Goal: Task Accomplishment & Management: Manage account settings

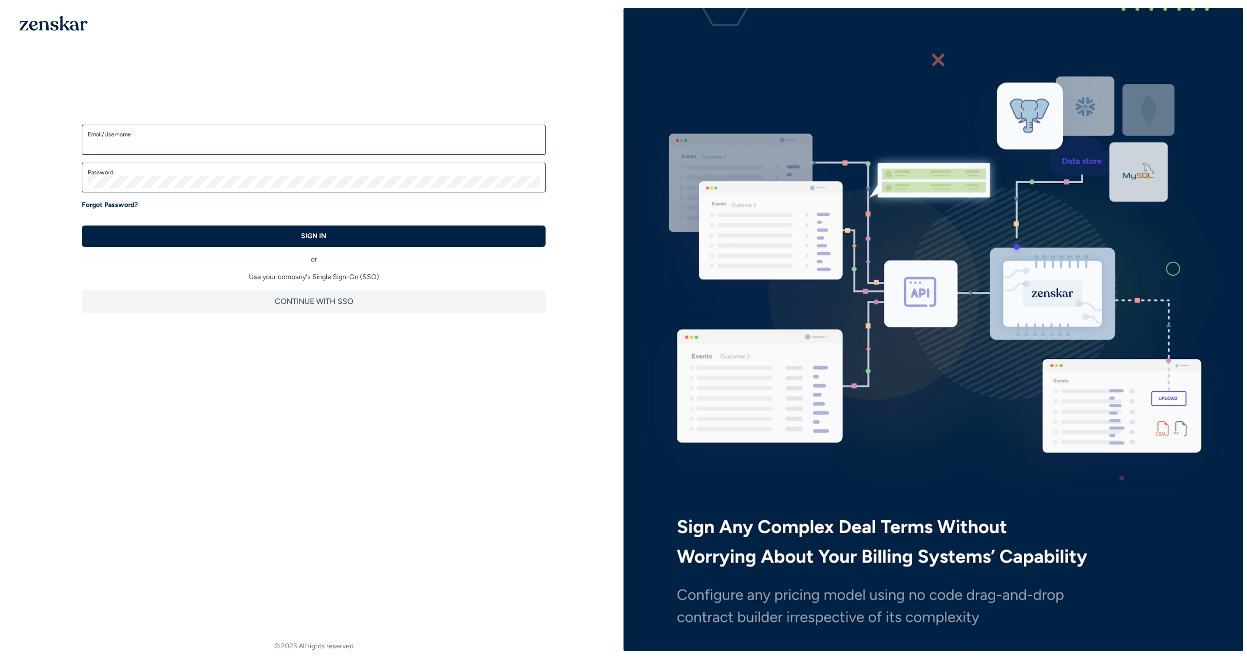
type input "**********"
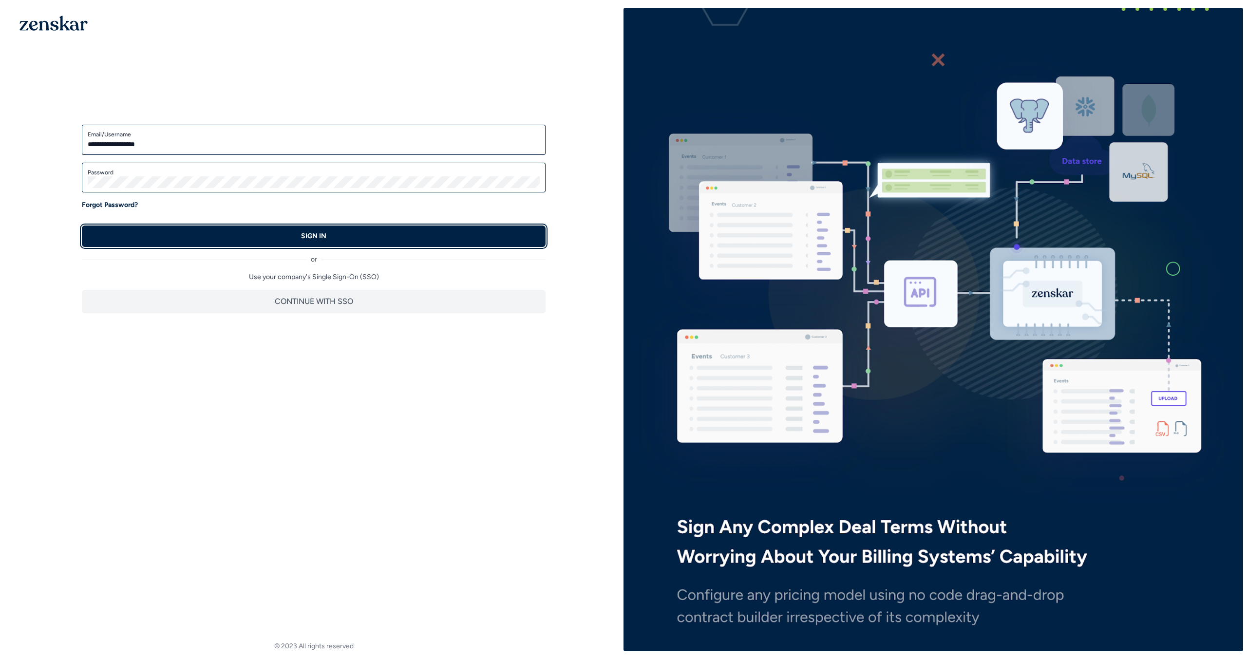
click at [235, 237] on button "SIGN IN" at bounding box center [314, 236] width 464 height 21
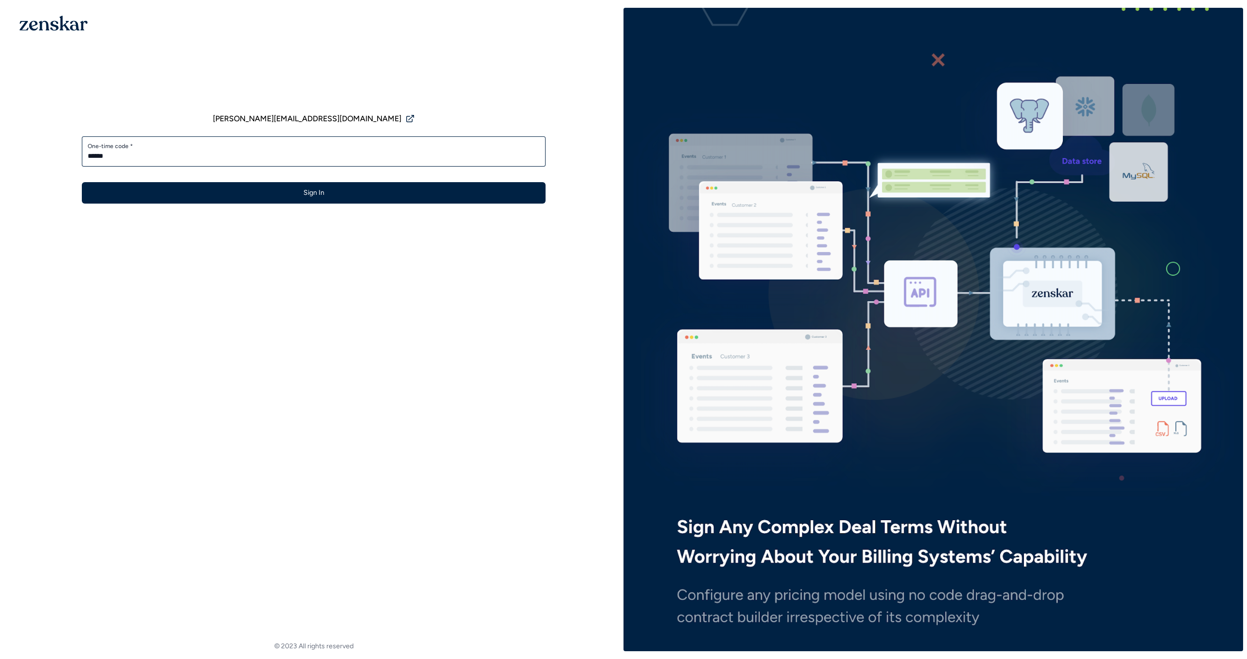
type input "******"
click at [82, 182] on button "Sign In" at bounding box center [314, 192] width 464 height 21
